Goal: Task Accomplishment & Management: Complete application form

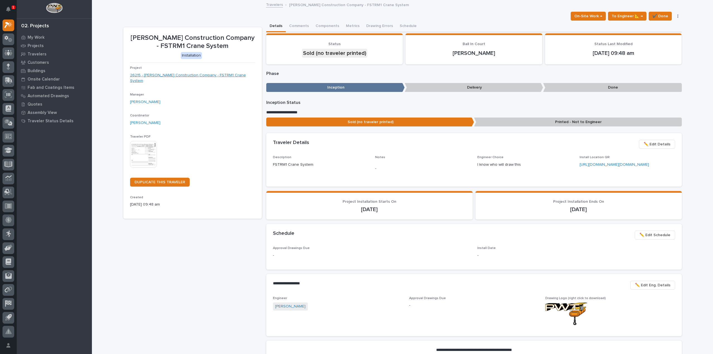
click at [197, 77] on link "26215 - Patterson Construction Company - FSTRM1 Crane System" at bounding box center [192, 78] width 125 height 12
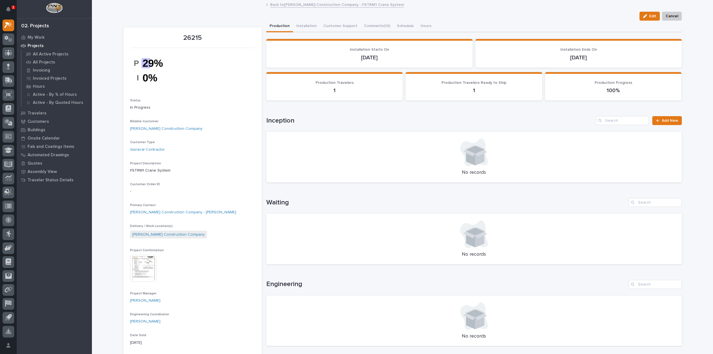
click at [145, 266] on img at bounding box center [143, 268] width 27 height 27
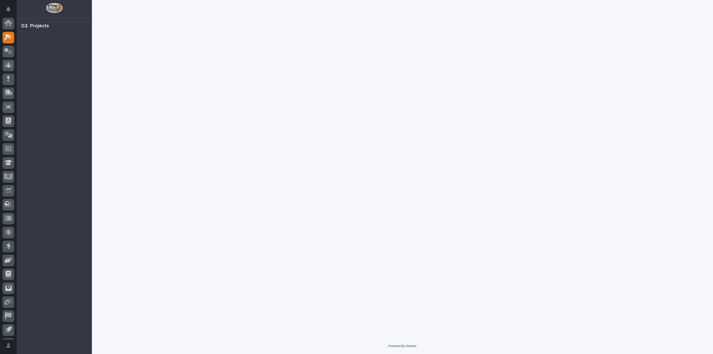
scroll to position [12, 0]
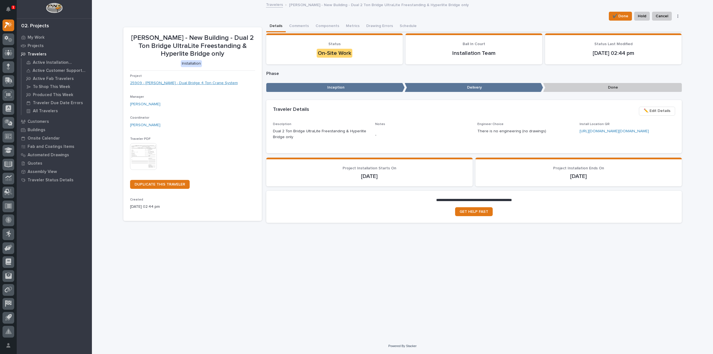
click at [184, 84] on link "25909 - DA Dodd - Dual Bridge 4 Ton Crane System" at bounding box center [184, 83] width 108 height 6
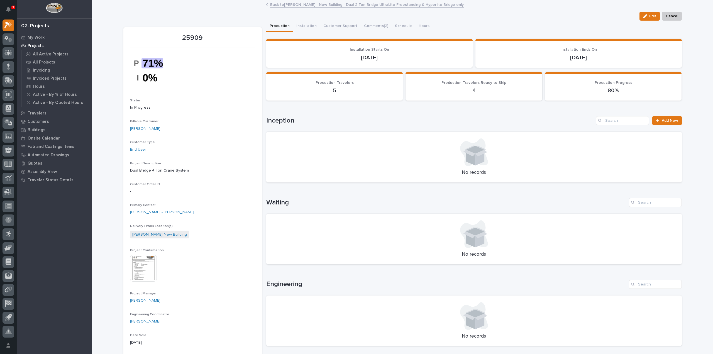
scroll to position [111, 0]
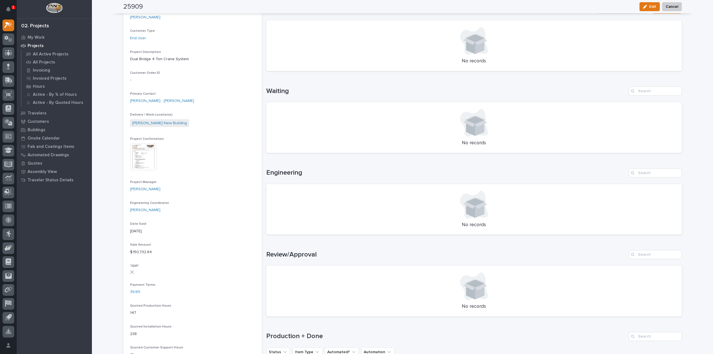
click at [141, 157] on img at bounding box center [143, 157] width 27 height 27
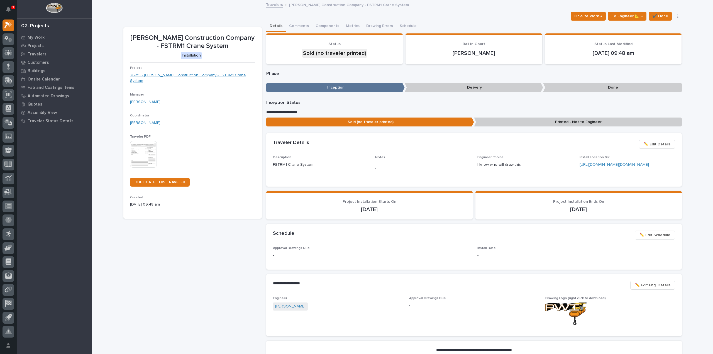
click at [201, 76] on link "26215 - Patterson Construction Company - FSTRM1 Crane System" at bounding box center [192, 78] width 125 height 12
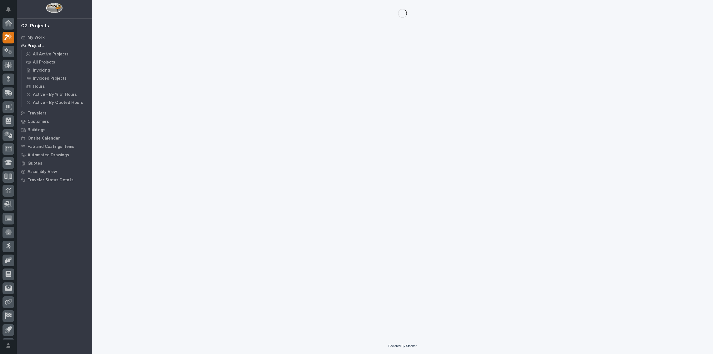
scroll to position [12, 0]
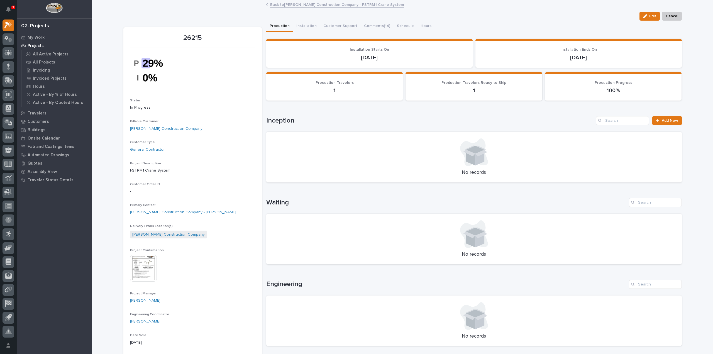
click at [679, 221] on div "No records" at bounding box center [474, 239] width 416 height 51
click at [145, 270] on img at bounding box center [143, 268] width 27 height 27
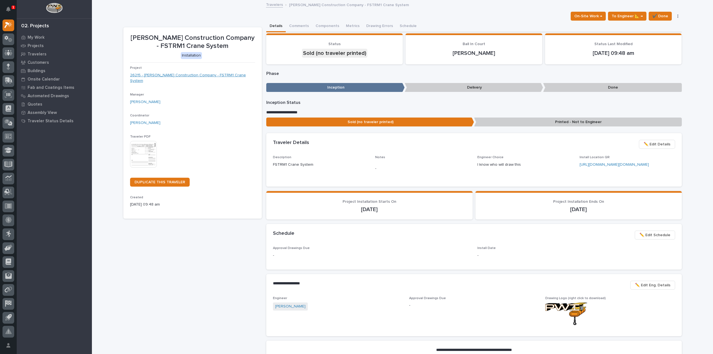
click at [191, 76] on link "26215 - [PERSON_NAME] Construction Company - FSTRM1 Crane System" at bounding box center [192, 78] width 125 height 12
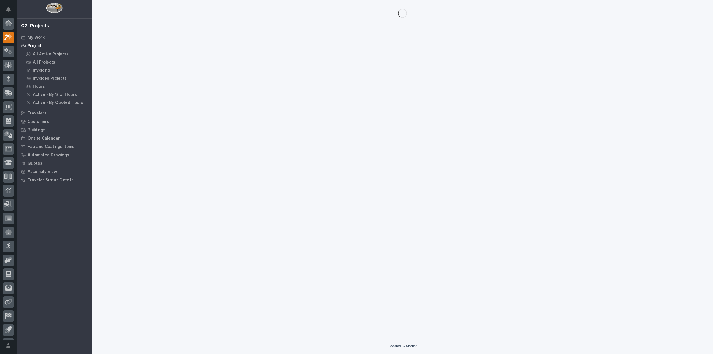
scroll to position [12, 0]
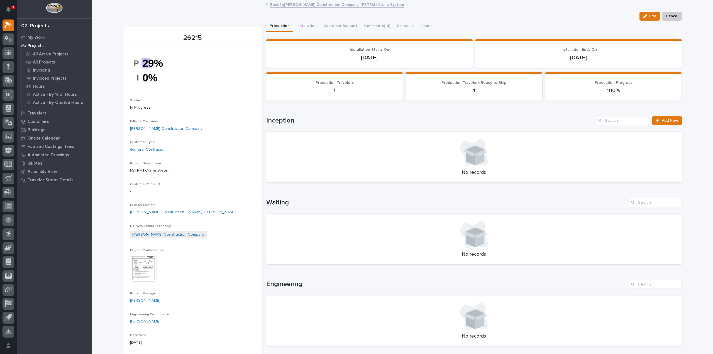
click at [142, 260] on img at bounding box center [143, 268] width 27 height 27
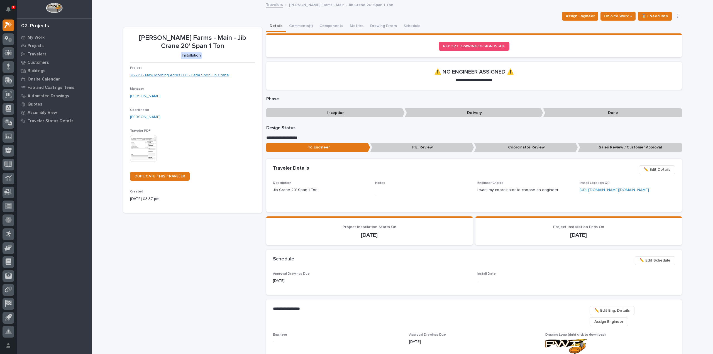
click at [163, 76] on link "26529 - New Morning Acres LLC - Farm Shop Jib Crane" at bounding box center [179, 75] width 99 height 6
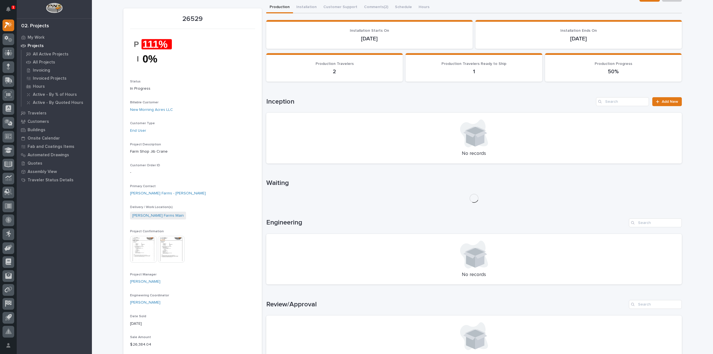
scroll to position [56, 0]
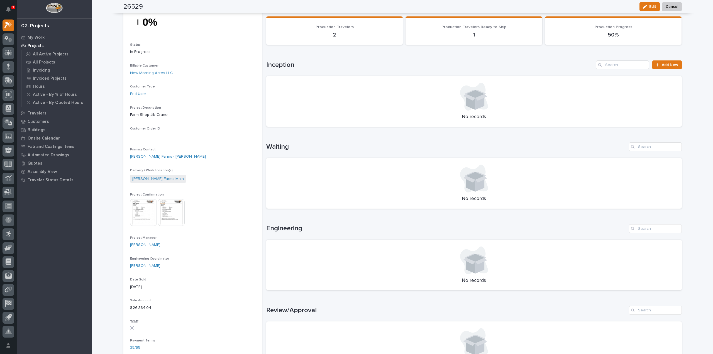
click at [133, 214] on img at bounding box center [143, 212] width 27 height 27
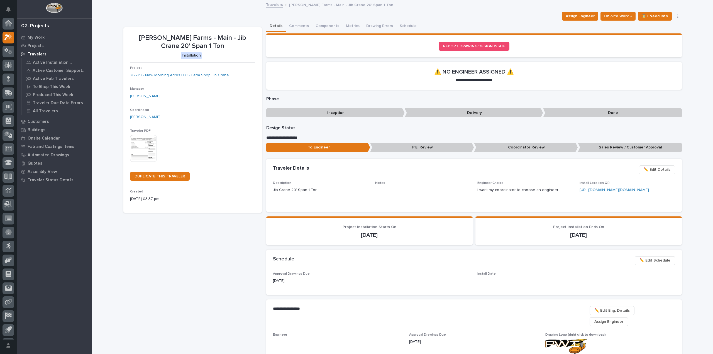
scroll to position [12, 0]
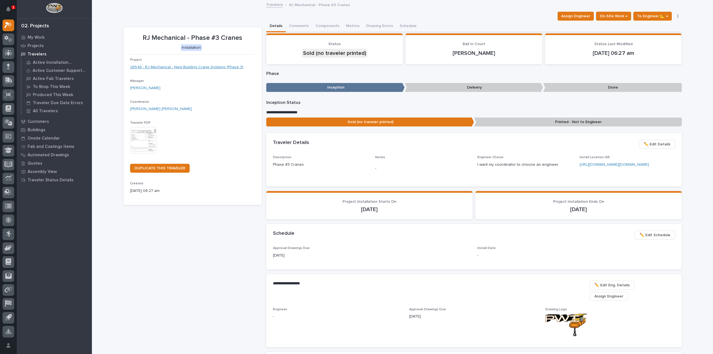
click at [180, 68] on link "26548 - RJ Mechanical - New Building Crane Systems (Phase 3)" at bounding box center [186, 67] width 113 height 6
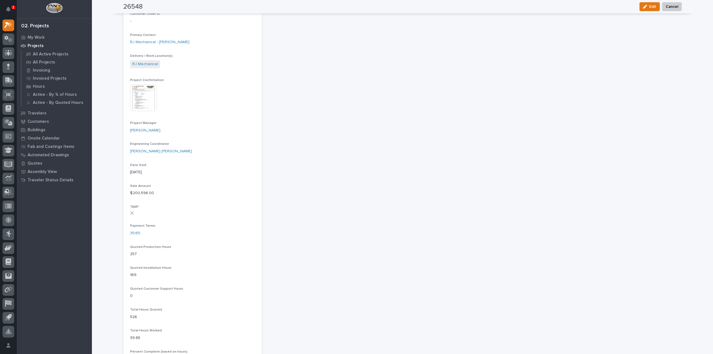
scroll to position [84, 0]
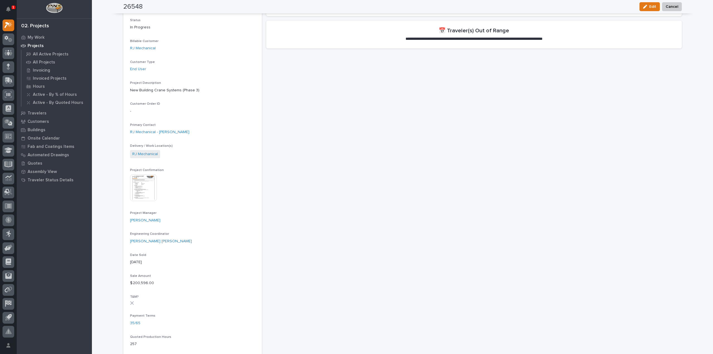
drag, startPoint x: 125, startPoint y: 191, endPoint x: 151, endPoint y: 197, distance: 26.4
click at [125, 191] on section "26548 Status In Progress Billable Customer RJ Mechanical Customer Type End User…" at bounding box center [192, 297] width 139 height 707
click at [156, 195] on div "This file cannot be opened Download File" at bounding box center [192, 188] width 125 height 28
click at [145, 190] on img at bounding box center [143, 187] width 27 height 27
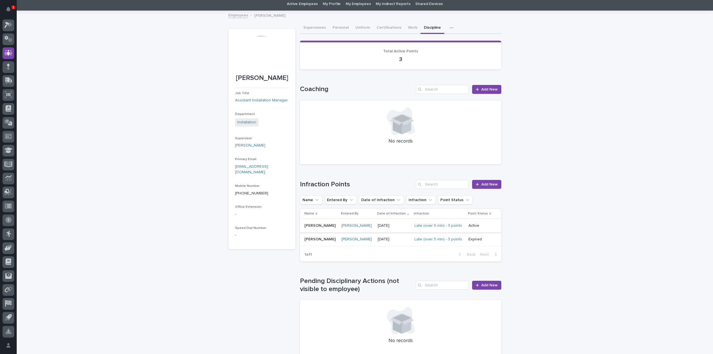
scroll to position [28, 0]
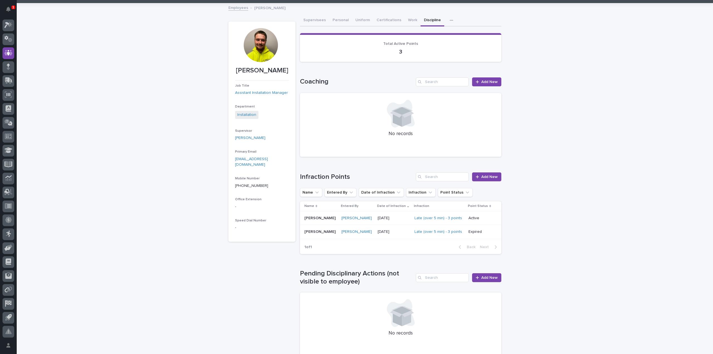
click at [314, 234] on p "[PERSON_NAME]" at bounding box center [321, 232] width 32 height 6
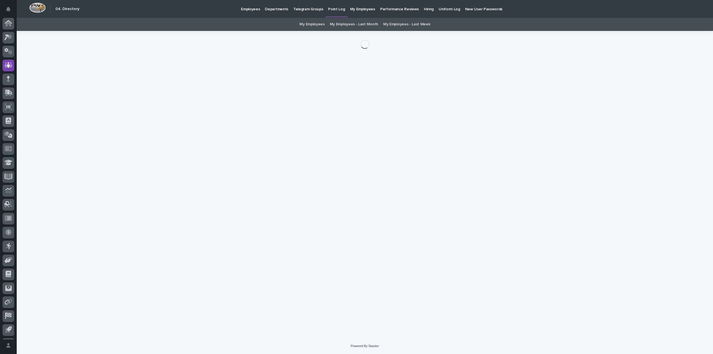
scroll to position [12, 0]
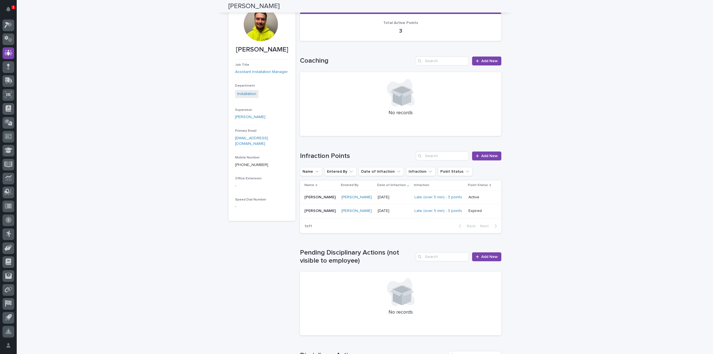
scroll to position [34, 0]
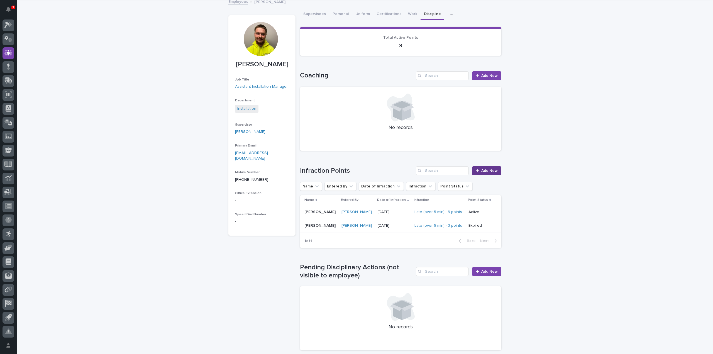
click at [490, 170] on span "Add New" at bounding box center [490, 171] width 16 height 4
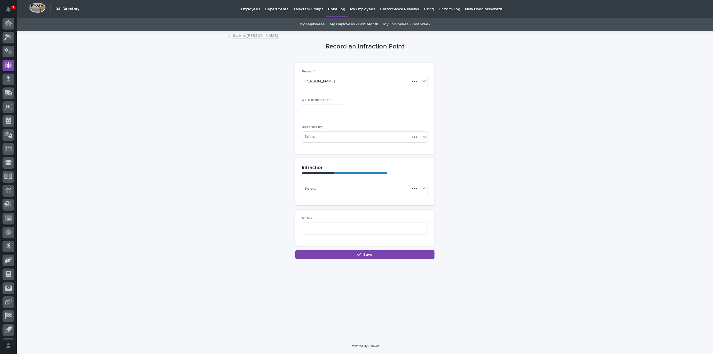
scroll to position [12, 0]
click at [322, 110] on input "text" at bounding box center [324, 109] width 44 height 10
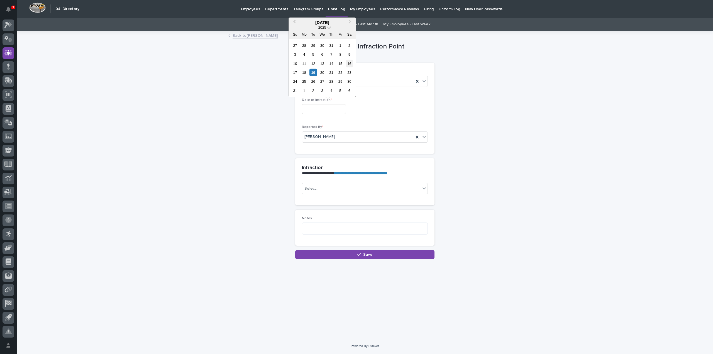
click at [349, 65] on div "16" at bounding box center [350, 64] width 8 height 8
type input "**********"
click at [318, 188] on div "Select..." at bounding box center [312, 189] width 14 height 6
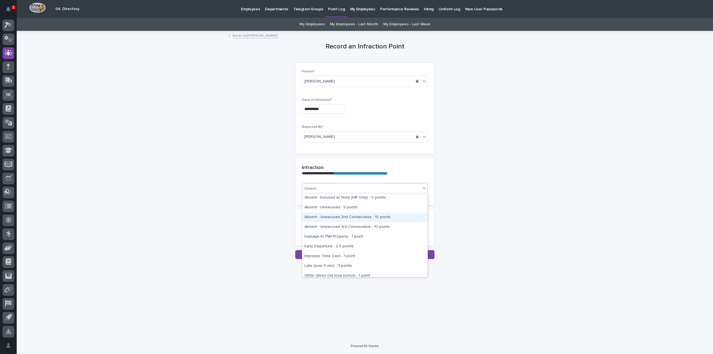
scroll to position [28, 0]
click at [350, 233] on div "Damage to PWI Property - 1 point" at bounding box center [364, 229] width 125 height 10
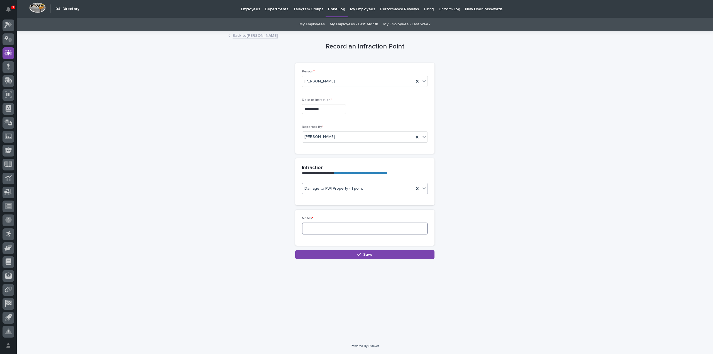
click at [315, 229] on textarea at bounding box center [365, 229] width 126 height 12
type textarea "**********"
click at [383, 254] on button "Save" at bounding box center [364, 254] width 139 height 9
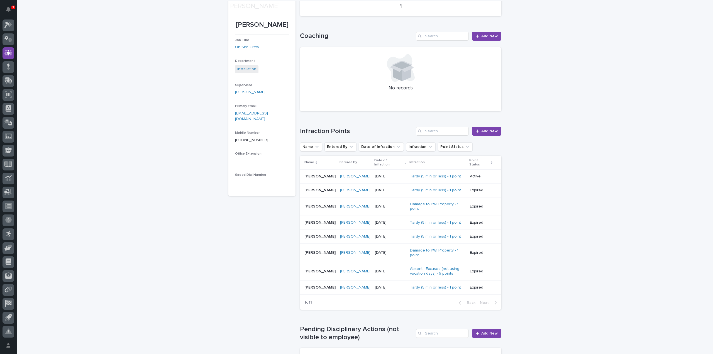
scroll to position [84, 0]
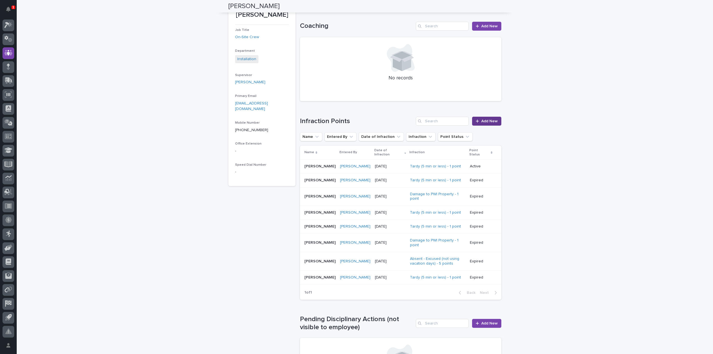
click at [489, 121] on span "Add New" at bounding box center [490, 121] width 16 height 4
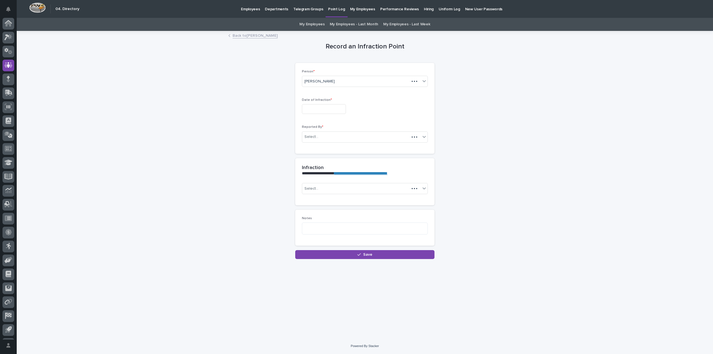
scroll to position [12, 0]
click at [306, 109] on input "text" at bounding box center [324, 109] width 44 height 10
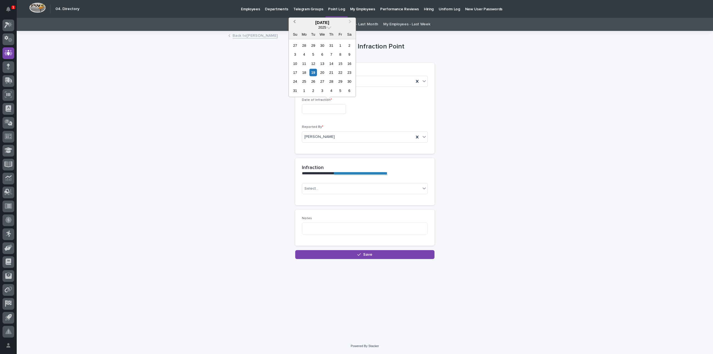
click at [295, 23] on span "Previous Month" at bounding box center [295, 23] width 0 height 8
click at [339, 71] on div "25" at bounding box center [341, 73] width 8 height 8
type input "**********"
click at [323, 186] on div "Select..." at bounding box center [361, 188] width 118 height 9
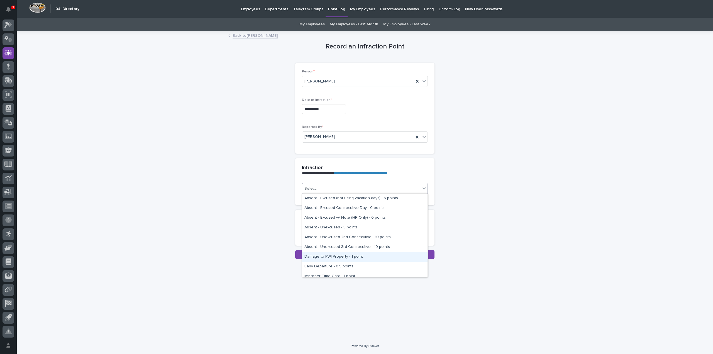
click at [335, 257] on div "Damage to PWI Property - 1 point" at bounding box center [364, 257] width 125 height 10
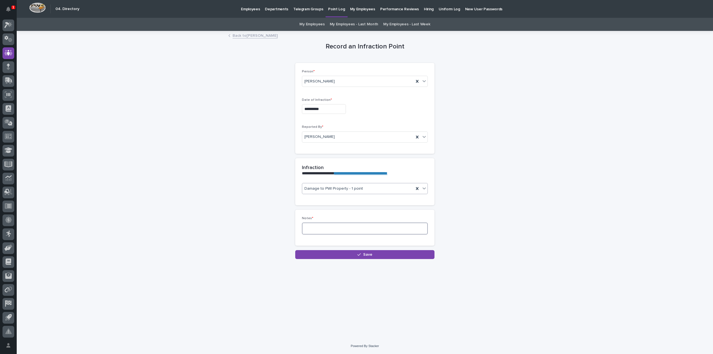
click at [316, 227] on textarea at bounding box center [365, 229] width 126 height 12
type textarea "**********"
click at [356, 253] on button "Save" at bounding box center [364, 254] width 139 height 9
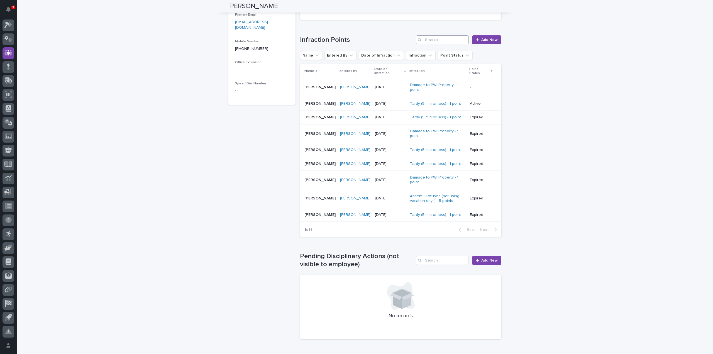
scroll to position [139, 0]
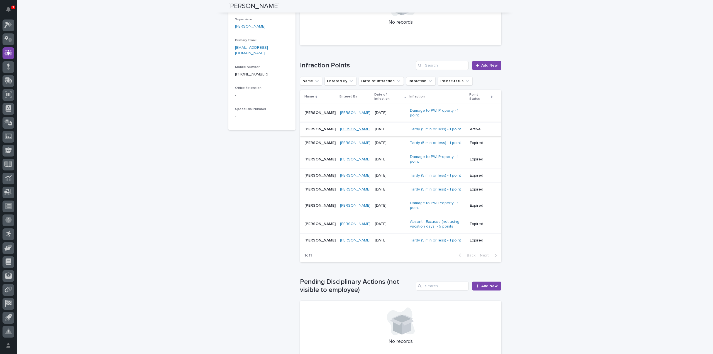
click at [346, 127] on link "[PERSON_NAME]" at bounding box center [355, 129] width 30 height 5
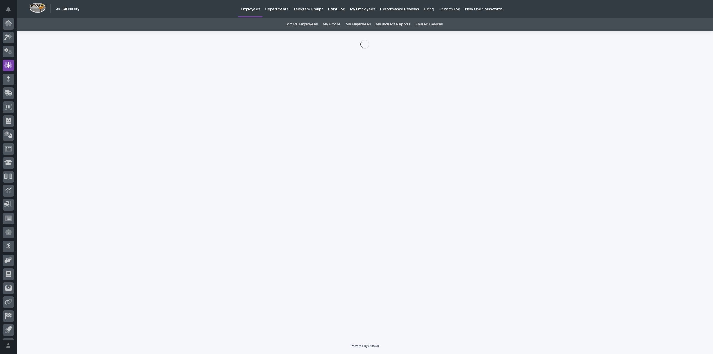
scroll to position [12, 0]
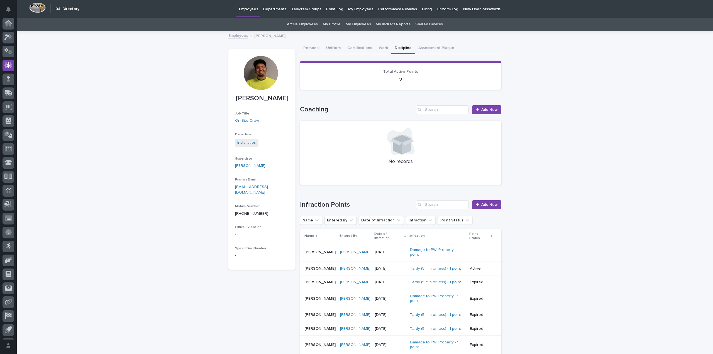
scroll to position [12, 0]
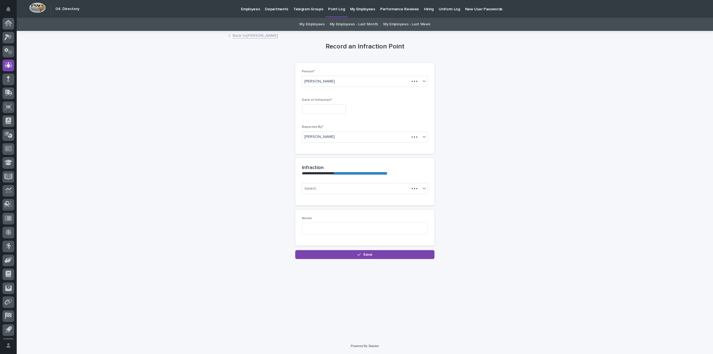
scroll to position [12, 0]
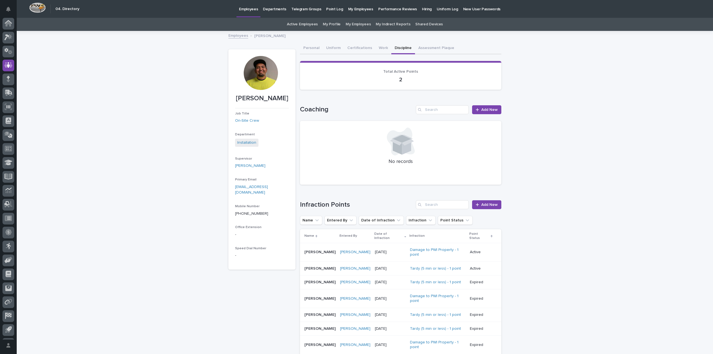
scroll to position [12, 0]
click at [8, 7] on icon "Notifications" at bounding box center [8, 9] width 4 height 5
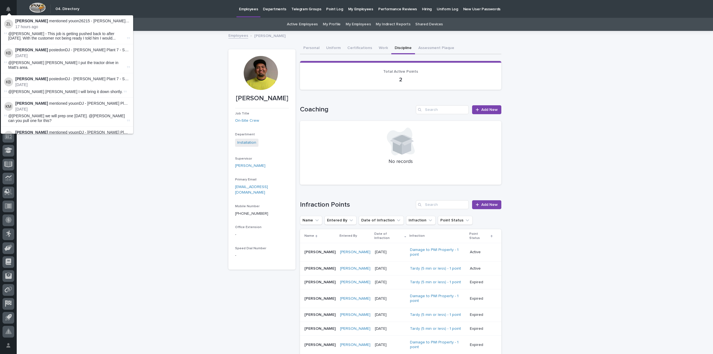
click at [27, 25] on p "17 hours ago" at bounding box center [72, 27] width 115 height 5
click at [187, 60] on div "Loading... Saving… Loading... Saving… [PERSON_NAME] Ran [PERSON_NAME] Ran Job T…" at bounding box center [365, 331] width 697 height 600
